Goal: Task Accomplishment & Management: Use online tool/utility

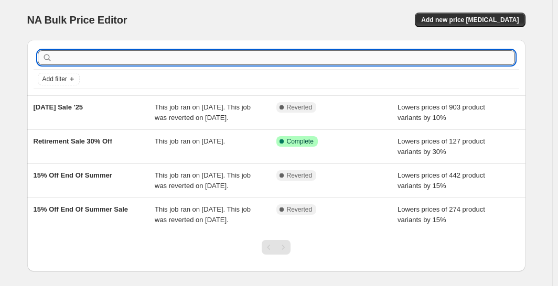
click at [143, 58] on input "text" at bounding box center [285, 57] width 460 height 15
type input "last summre"
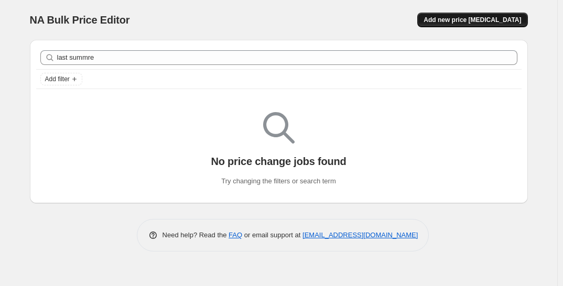
click at [473, 17] on span "Add new price [MEDICAL_DATA]" at bounding box center [473, 20] width 98 height 8
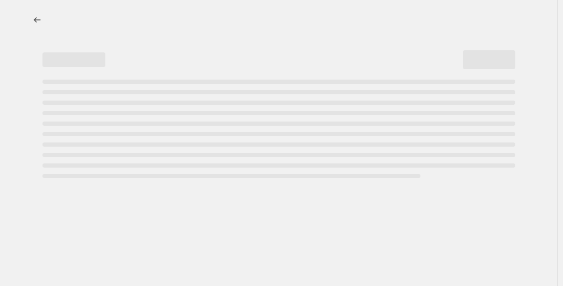
select select "percentage"
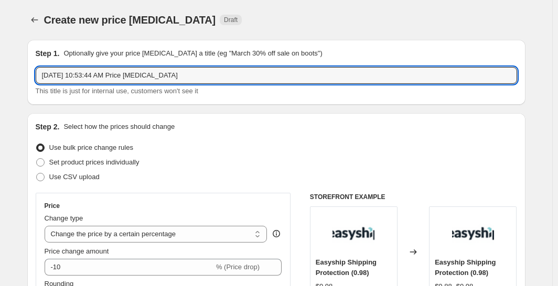
drag, startPoint x: 128, startPoint y: 72, endPoint x: 18, endPoint y: 75, distance: 110.1
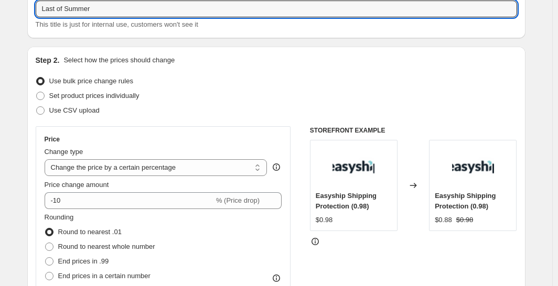
scroll to position [105, 0]
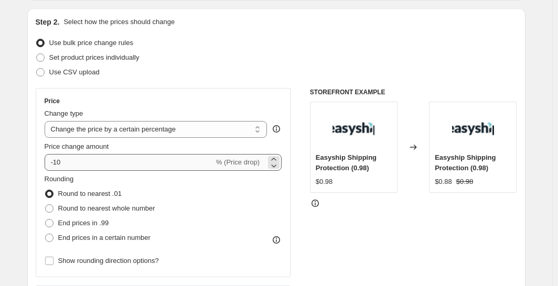
type input "Last of Summer"
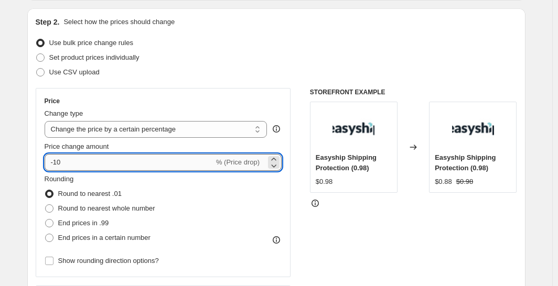
click at [86, 166] on input "-10" at bounding box center [129, 162] width 169 height 17
type input "-1"
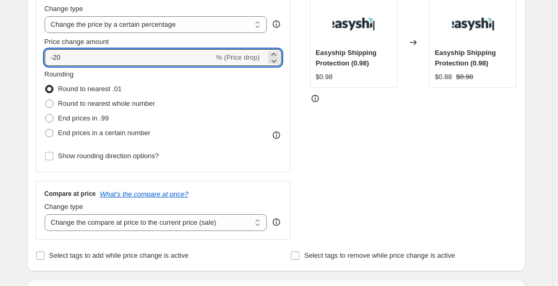
scroll to position [262, 0]
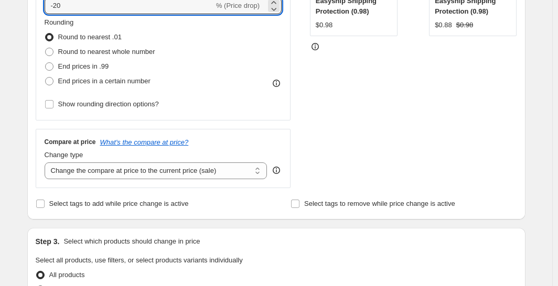
type input "-20"
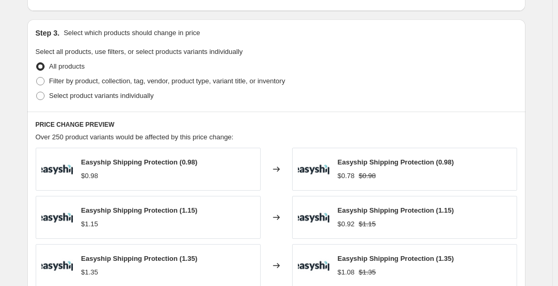
scroll to position [471, 0]
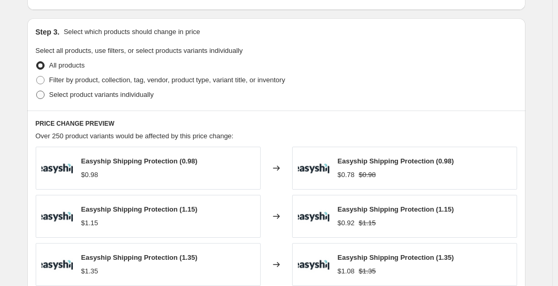
click at [65, 92] on span "Select product variants individually" at bounding box center [101, 95] width 104 height 8
click at [37, 91] on input "Select product variants individually" at bounding box center [36, 91] width 1 height 1
radio input "true"
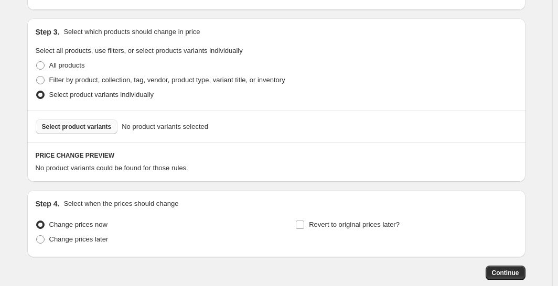
click at [101, 127] on span "Select product variants" at bounding box center [77, 127] width 70 height 8
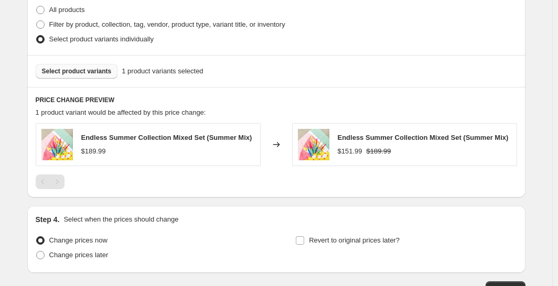
scroll to position [599, 0]
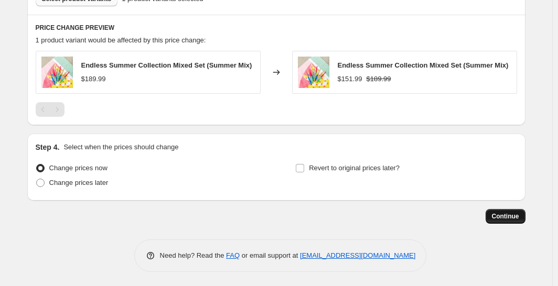
click at [500, 215] on span "Continue" at bounding box center [505, 216] width 27 height 8
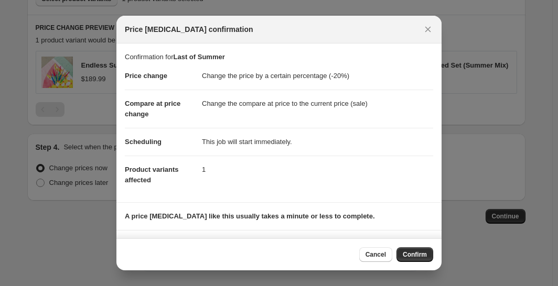
click at [416, 257] on span "Confirm" at bounding box center [415, 255] width 24 height 8
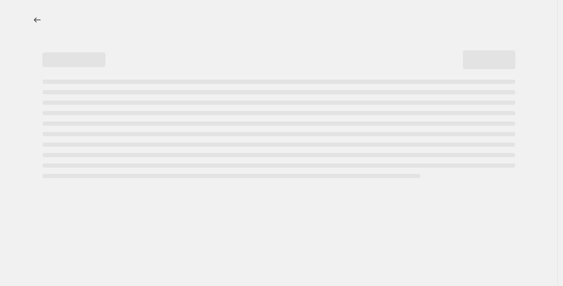
select select "percentage"
